Goal: Task Accomplishment & Management: Use online tool/utility

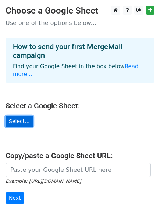
click at [17, 124] on link "Select..." at bounding box center [20, 121] width 28 height 11
click at [23, 122] on link "Select..." at bounding box center [20, 121] width 28 height 11
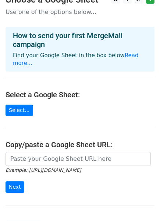
scroll to position [32, 0]
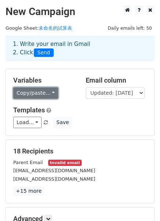
click at [41, 92] on link "Copy/paste..." at bounding box center [35, 92] width 45 height 11
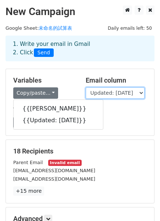
click at [120, 92] on select "幼小誠 Updated: 9/12/2025" at bounding box center [115, 92] width 59 height 11
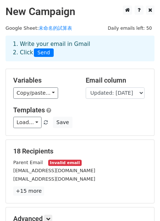
click at [56, 112] on h5 "Templates" at bounding box center [79, 110] width 133 height 8
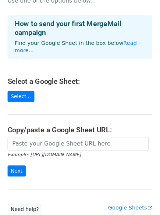
scroll to position [22, 0]
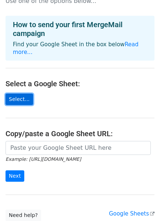
click at [14, 95] on link "Select..." at bounding box center [20, 99] width 28 height 11
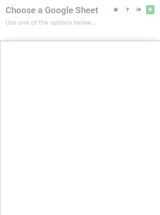
scroll to position [0, 0]
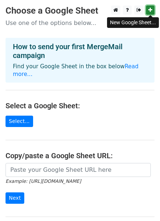
click at [151, 6] on link at bounding box center [150, 10] width 8 height 9
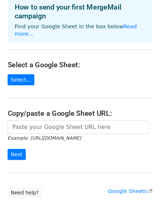
scroll to position [46, 0]
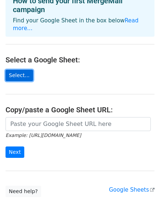
click at [18, 75] on link "Select..." at bounding box center [20, 75] width 28 height 11
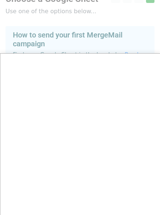
scroll to position [0, 0]
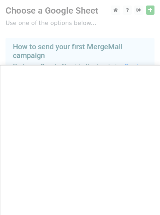
click at [51, 45] on div at bounding box center [80, 150] width 160 height 301
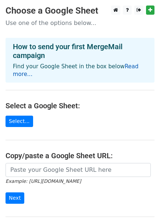
click at [24, 75] on link "Read more..." at bounding box center [76, 70] width 126 height 14
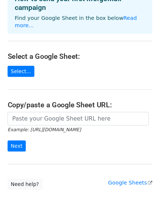
scroll to position [61, 0]
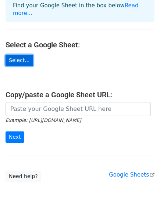
click at [19, 57] on link "Select..." at bounding box center [20, 60] width 28 height 11
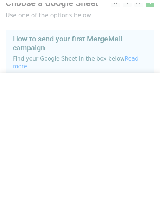
scroll to position [0, 0]
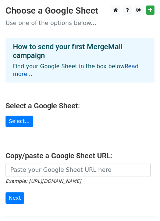
click at [125, 65] on link "Read more..." at bounding box center [76, 70] width 126 height 14
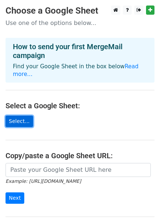
click at [26, 119] on link "Select..." at bounding box center [20, 121] width 28 height 11
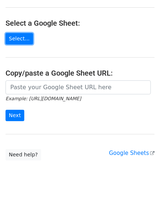
scroll to position [80, 0]
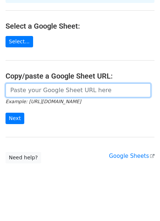
click at [33, 90] on input "url" at bounding box center [78, 90] width 145 height 14
paste input "[URL][DOMAIN_NAME]"
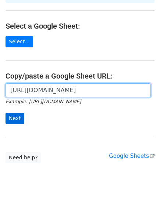
type input "[URL][DOMAIN_NAME]"
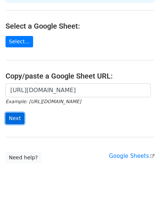
click at [18, 119] on input "Next" at bounding box center [15, 118] width 19 height 11
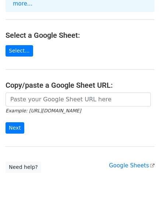
scroll to position [128, 0]
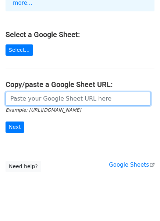
click at [29, 92] on input "url" at bounding box center [78, 99] width 145 height 14
paste input "https://docs.google.com/spreadsheets/d/1bB6eU5XY5QhQexvuprX2R5iuLrLCpxd6/edit?g…"
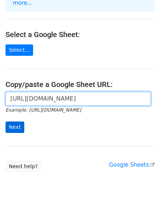
type input "https://docs.google.com/spreadsheets/d/1bB6eU5XY5QhQexvuprX2R5iuLrLCpxd6/edit?g…"
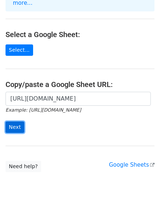
click at [8, 122] on input "Next" at bounding box center [15, 127] width 19 height 11
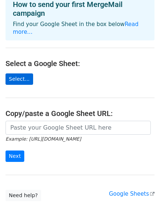
scroll to position [99, 0]
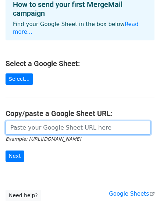
click at [30, 121] on input "url" at bounding box center [78, 128] width 145 height 14
paste input "[URL][DOMAIN_NAME]"
type input "[URL][DOMAIN_NAME]"
click at [6, 151] on input "Next" at bounding box center [15, 156] width 19 height 11
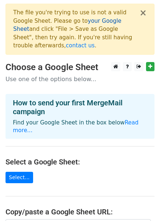
click at [98, 18] on link "your Google Sheet" at bounding box center [67, 25] width 108 height 15
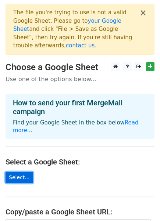
click at [20, 172] on link "Select..." at bounding box center [20, 177] width 28 height 11
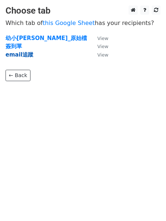
click at [21, 57] on strong "email追蹤" at bounding box center [20, 54] width 28 height 7
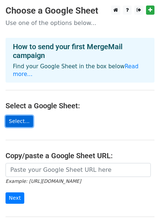
click at [11, 119] on link "Select..." at bounding box center [20, 121] width 28 height 11
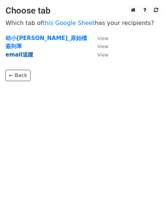
click at [25, 56] on strong "email追蹤" at bounding box center [20, 54] width 28 height 7
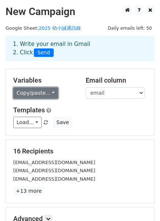
click at [47, 87] on link "Copy/paste..." at bounding box center [35, 92] width 45 height 11
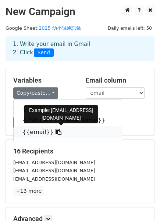
click at [36, 129] on link "{{email}}" at bounding box center [68, 132] width 108 height 12
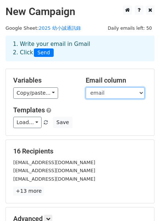
click at [104, 94] on select "# Student Chinese Name email" at bounding box center [115, 92] width 59 height 11
click at [86, 87] on select "# Student Chinese Name email" at bounding box center [115, 92] width 59 height 11
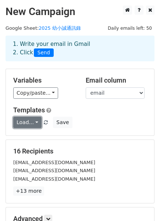
click at [31, 122] on link "Load..." at bounding box center [27, 122] width 28 height 11
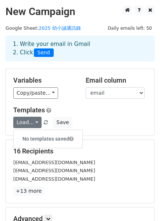
click at [110, 106] on div "Variables Copy/paste... {{#}} {{Student Chinese Name}} {{email}} Email column #…" at bounding box center [80, 102] width 148 height 67
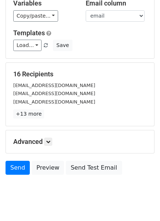
scroll to position [92, 0]
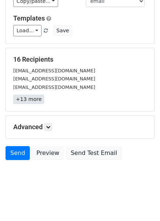
click at [21, 101] on link "+13 more" at bounding box center [28, 99] width 31 height 9
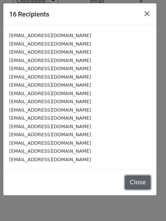
click at [142, 185] on button "Close" at bounding box center [138, 183] width 26 height 14
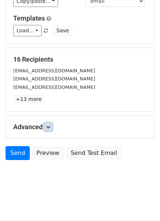
click at [48, 129] on link at bounding box center [48, 127] width 8 height 8
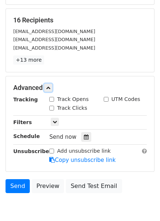
scroll to position [148, 0]
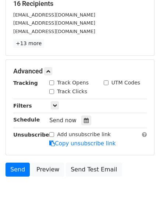
click at [50, 89] on input "Track Clicks" at bounding box center [51, 91] width 5 height 5
checkbox input "true"
click at [50, 83] on input "Track Opens" at bounding box center [51, 83] width 5 height 5
checkbox input "true"
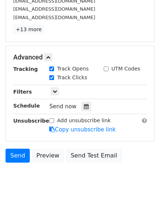
scroll to position [163, 0]
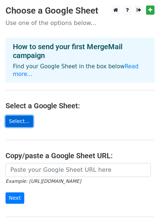
click at [17, 125] on link "Select..." at bounding box center [20, 121] width 28 height 11
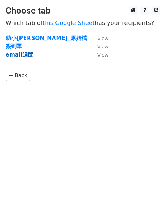
click at [24, 54] on strong "email追蹤" at bounding box center [20, 54] width 28 height 7
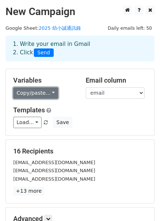
click at [37, 94] on link "Copy/paste..." at bounding box center [35, 92] width 45 height 11
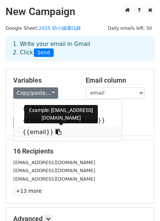
click at [30, 135] on link "{{email}}" at bounding box center [68, 132] width 108 height 12
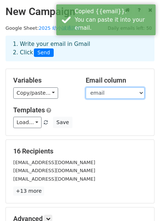
click at [113, 88] on select "# Student Chinese Name email" at bounding box center [115, 92] width 59 height 11
click at [86, 87] on select "# Student Chinese Name email" at bounding box center [115, 92] width 59 height 11
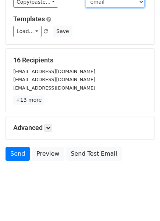
scroll to position [92, 0]
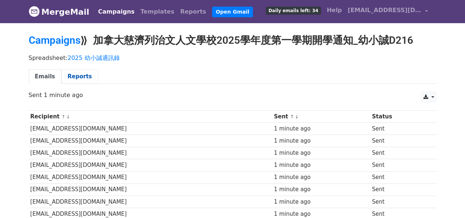
click at [73, 79] on link "Reports" at bounding box center [79, 76] width 37 height 15
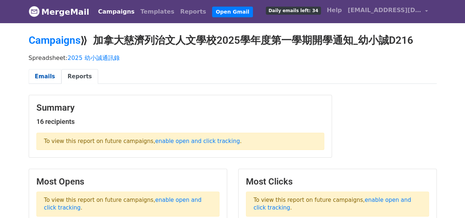
click at [38, 78] on link "Emails" at bounding box center [45, 76] width 33 height 15
